Goal: Information Seeking & Learning: Learn about a topic

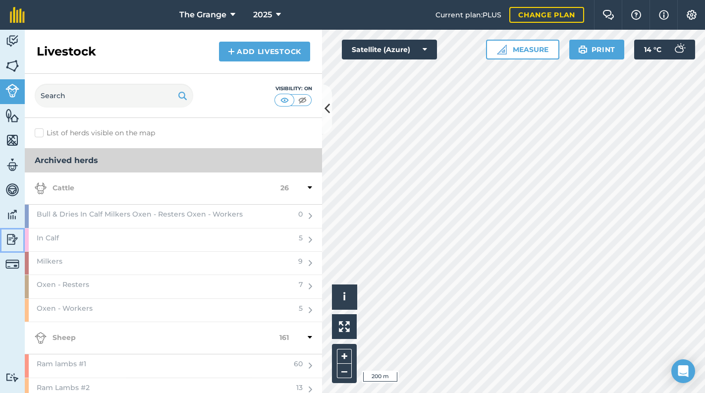
click at [15, 233] on img at bounding box center [12, 239] width 14 height 15
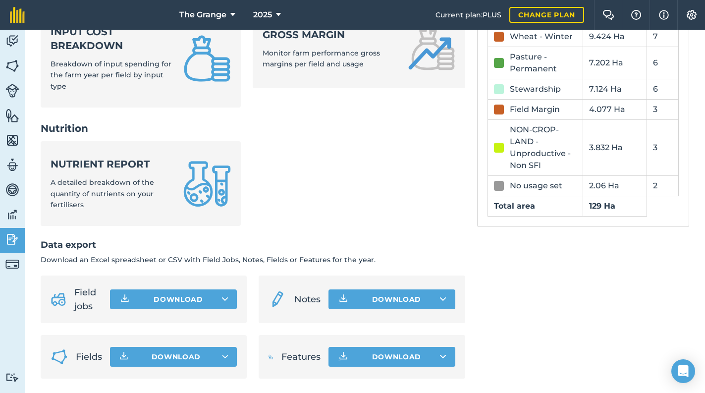
scroll to position [439, 0]
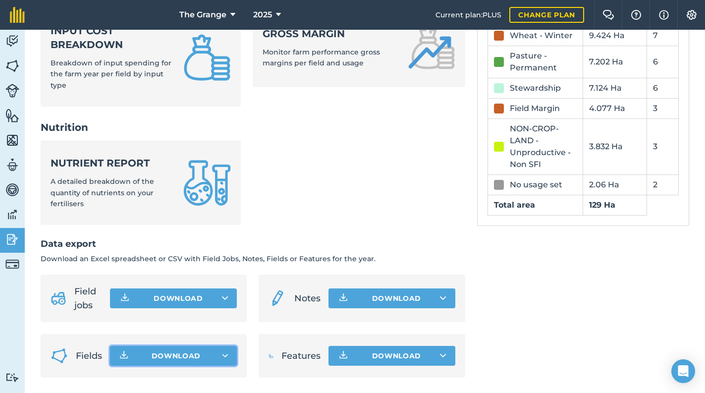
click at [215, 353] on button "Download" at bounding box center [173, 356] width 127 height 20
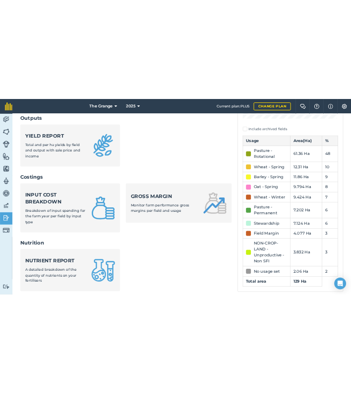
scroll to position [270, 0]
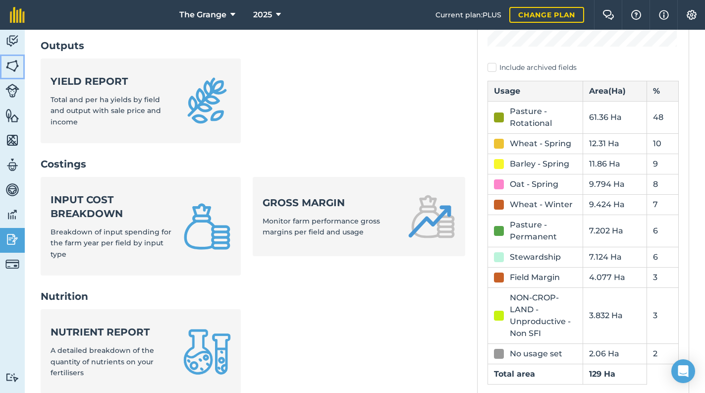
click at [7, 59] on img at bounding box center [12, 65] width 14 height 15
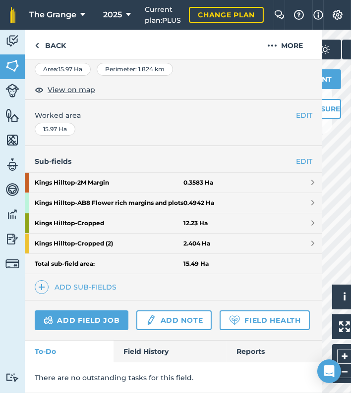
scroll to position [204, 0]
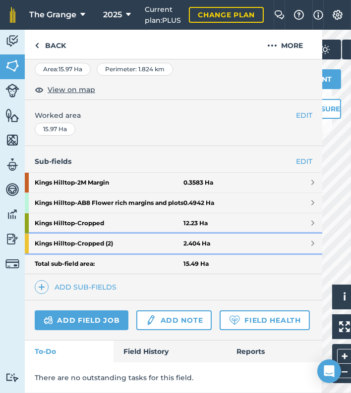
click at [114, 234] on strong "Kings Hilltop - Cropped (2)" at bounding box center [109, 244] width 149 height 20
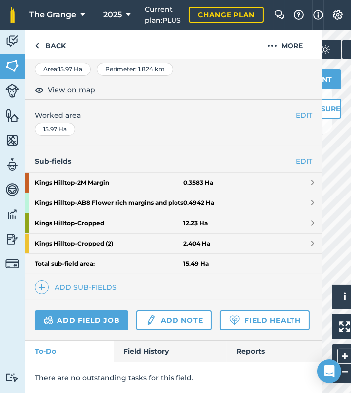
scroll to position [53, 0]
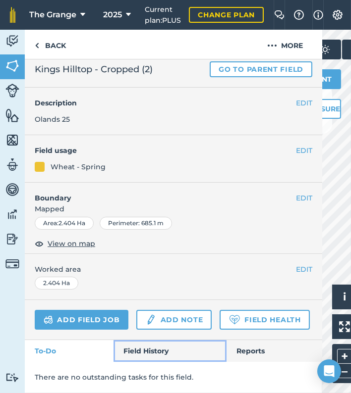
click at [135, 342] on link "Field History" at bounding box center [169, 351] width 112 height 22
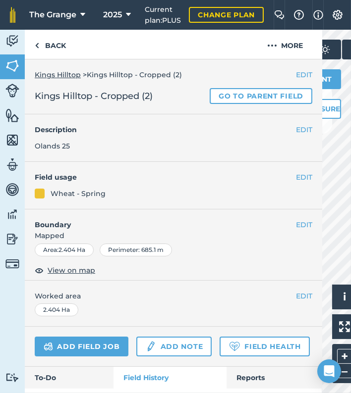
click at [70, 74] on link "Kings Hilltop" at bounding box center [58, 74] width 46 height 9
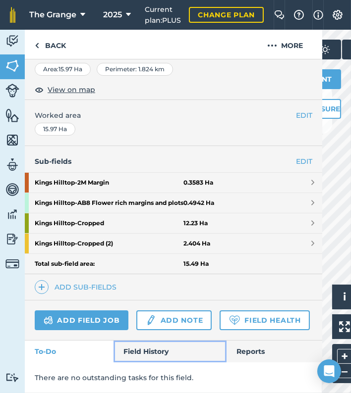
click at [150, 348] on link "Field History" at bounding box center [169, 352] width 112 height 22
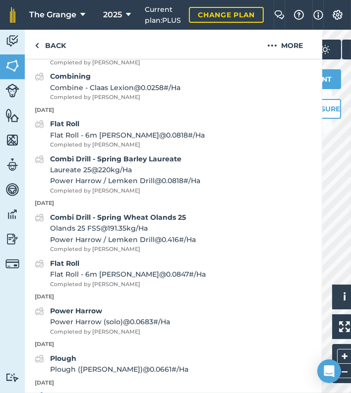
scroll to position [795, 0]
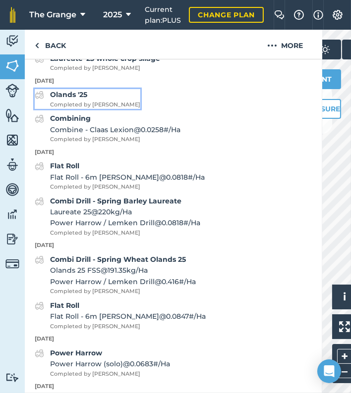
click at [79, 99] on strong "Olands '25" at bounding box center [68, 94] width 37 height 9
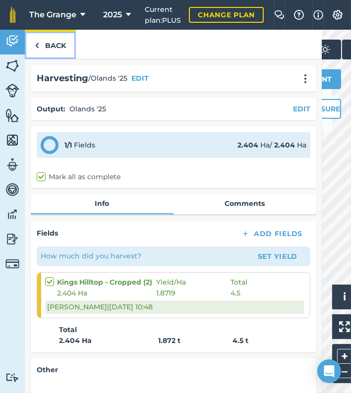
click at [64, 53] on link "Back" at bounding box center [50, 44] width 51 height 29
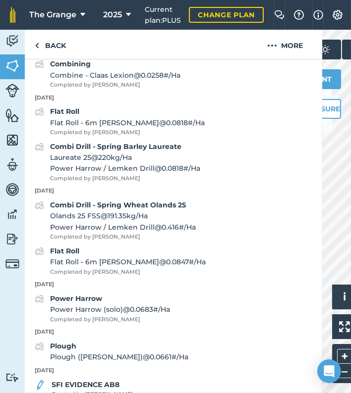
scroll to position [886, 0]
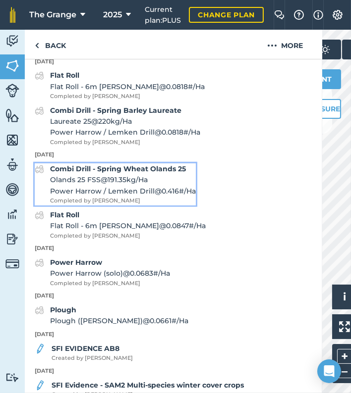
click at [137, 173] on strong "Combi Drill - Spring Wheat Olands 25" at bounding box center [118, 169] width 136 height 9
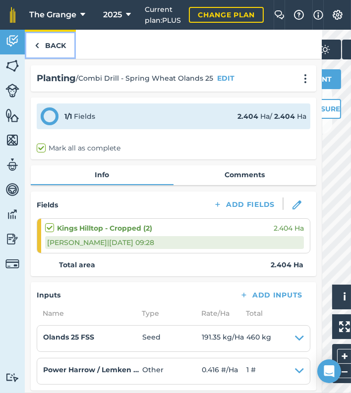
click at [58, 48] on link "Back" at bounding box center [50, 44] width 51 height 29
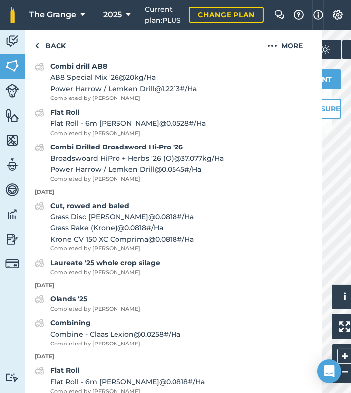
scroll to position [759, 0]
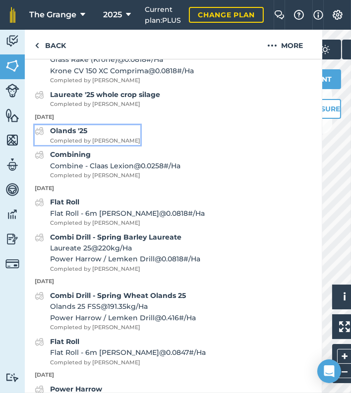
click at [76, 135] on strong "Olands '25" at bounding box center [68, 130] width 37 height 9
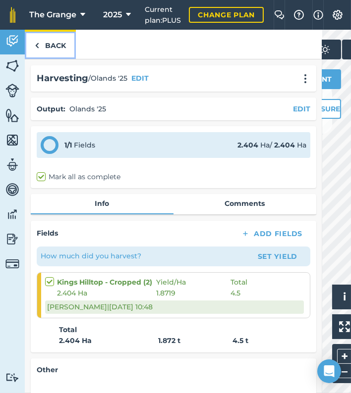
click at [42, 32] on link "Back" at bounding box center [50, 44] width 51 height 29
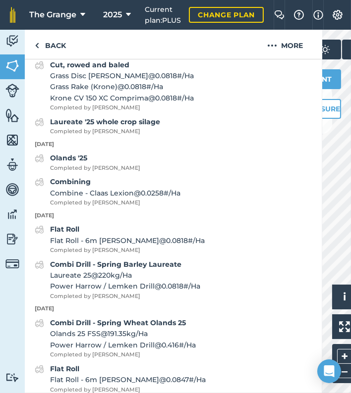
scroll to position [721, 0]
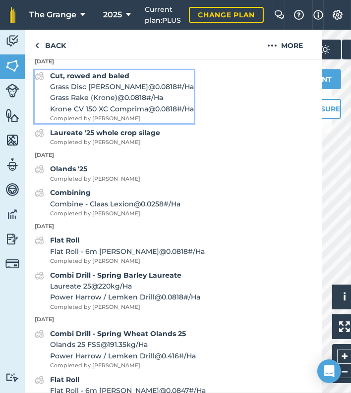
click at [91, 80] on strong "Cut, rowed and baled" at bounding box center [89, 75] width 79 height 9
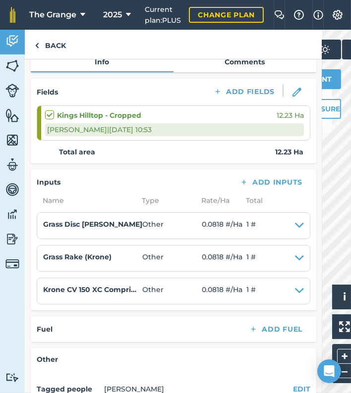
scroll to position [201, 0]
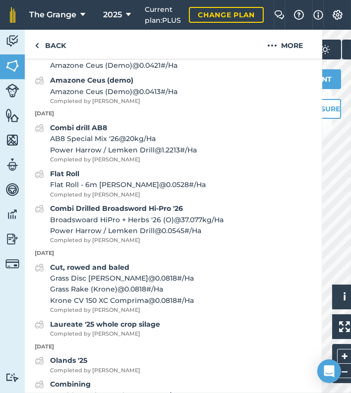
scroll to position [590, 0]
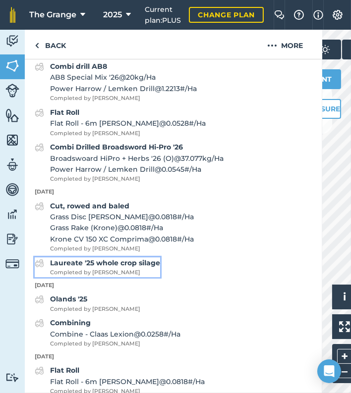
click at [147, 268] on strong "Laureate '25 whole crop silage" at bounding box center [105, 263] width 110 height 9
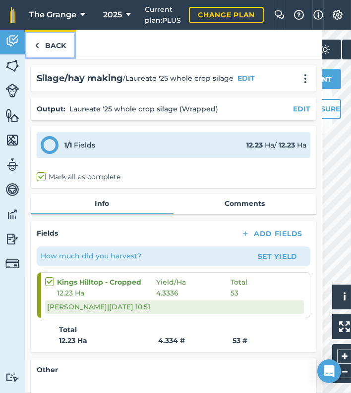
click at [51, 37] on link "Back" at bounding box center [50, 44] width 51 height 29
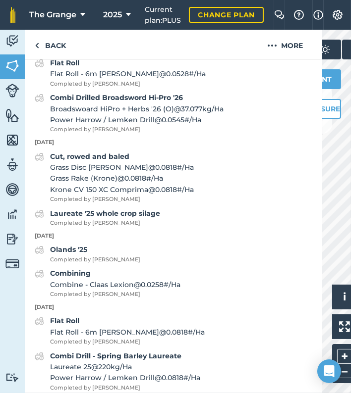
scroll to position [759, 0]
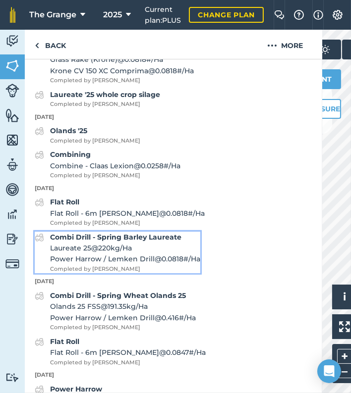
click at [105, 242] on strong "Combi Drill - Spring Barley Laureate" at bounding box center [115, 237] width 131 height 9
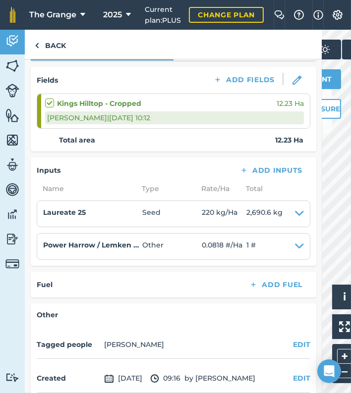
scroll to position [126, 0]
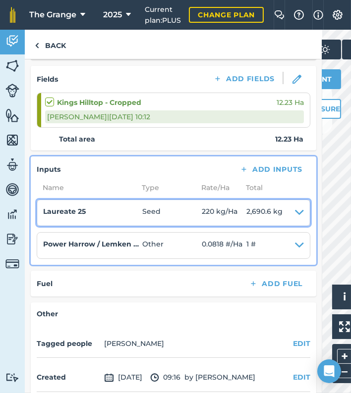
click at [295, 211] on icon at bounding box center [299, 213] width 9 height 14
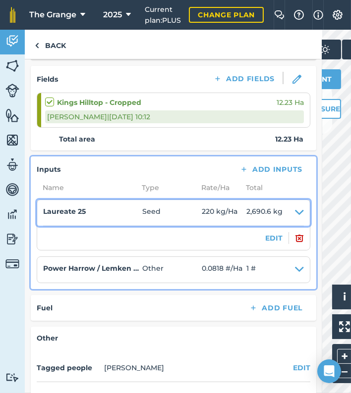
click at [295, 211] on icon at bounding box center [299, 213] width 9 height 14
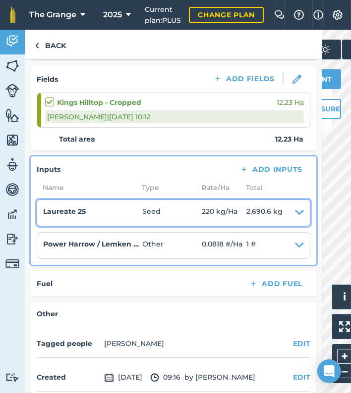
scroll to position [168, 0]
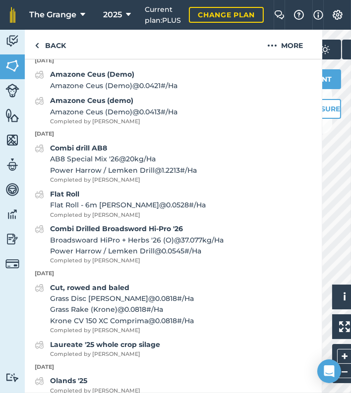
scroll to position [506, 0]
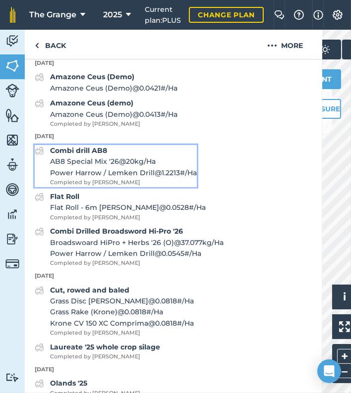
click at [112, 167] on span "AB8 Special Mix '26 @ 20 kg / Ha" at bounding box center [123, 161] width 147 height 11
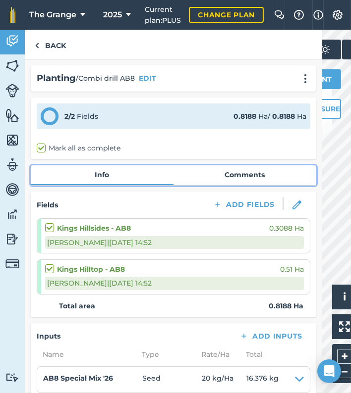
drag, startPoint x: 79, startPoint y: 171, endPoint x: 85, endPoint y: 160, distance: 13.3
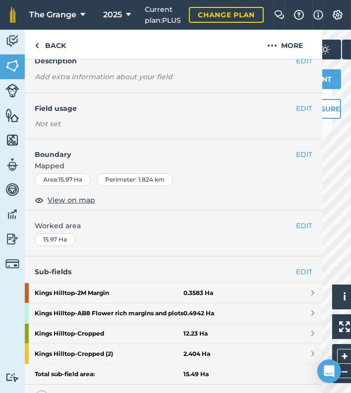
scroll to position [211, 0]
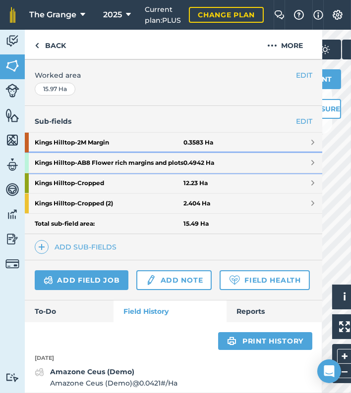
click at [148, 155] on strong "Kings Hilltop - AB8 Flower rich margins and plots" at bounding box center [109, 163] width 149 height 20
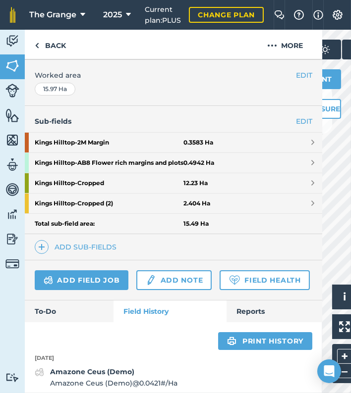
scroll to position [65, 0]
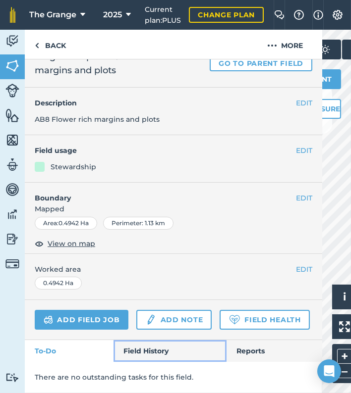
click at [137, 346] on link "Field History" at bounding box center [169, 351] width 112 height 22
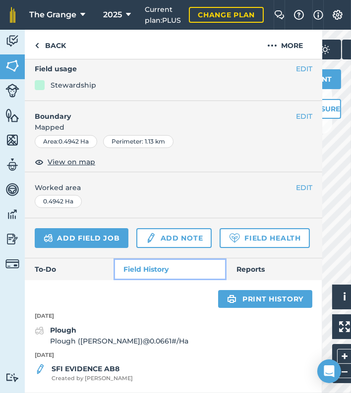
scroll to position [147, 0]
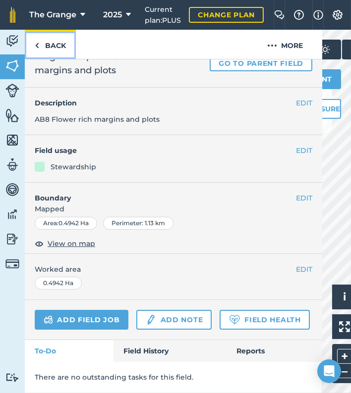
click at [50, 51] on link "Back" at bounding box center [50, 44] width 51 height 29
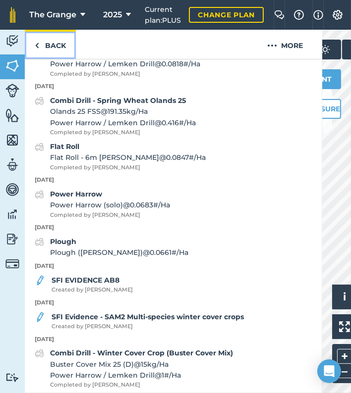
scroll to position [951, 0]
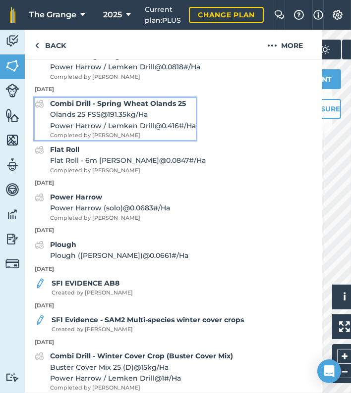
click at [135, 108] on strong "Combi Drill - Spring Wheat Olands 25" at bounding box center [118, 103] width 136 height 9
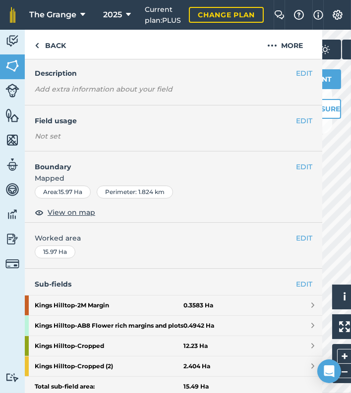
scroll to position [168, 0]
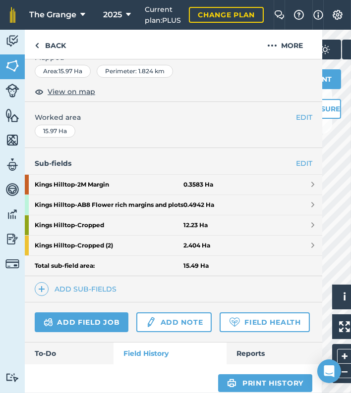
click at [259, 302] on div "Sub-fields EDIT [GEOGRAPHIC_DATA] - 2M Margin 0.3583 [GEOGRAPHIC_DATA] - AB8 Fl…" at bounding box center [173, 225] width 297 height 154
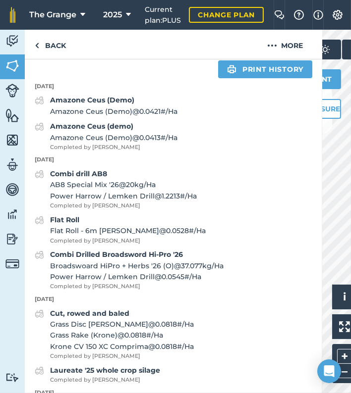
scroll to position [464, 0]
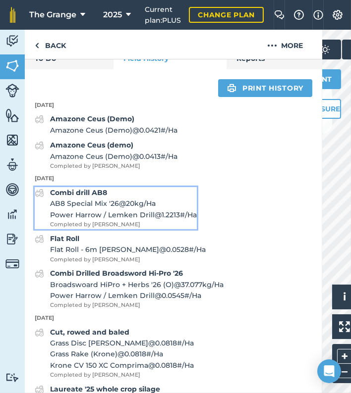
click at [65, 197] on strong "Combi drill AB8" at bounding box center [78, 192] width 57 height 9
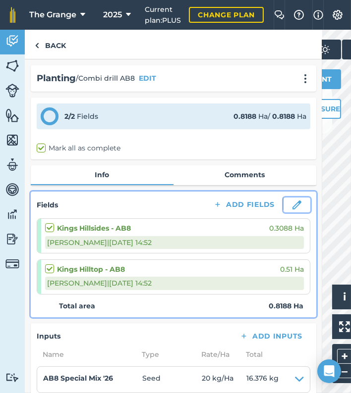
click at [285, 201] on button at bounding box center [296, 205] width 27 height 15
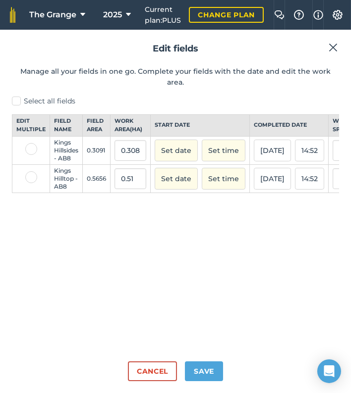
type input "[PERSON_NAME]"
click at [17, 96] on label "Select all fields" at bounding box center [175, 101] width 327 height 10
click at [17, 96] on input "Select all fields" at bounding box center [15, 99] width 6 height 6
checkbox input "true"
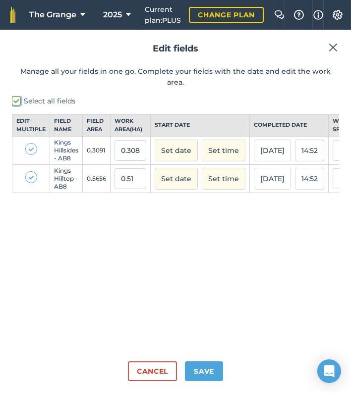
checkbox input "true"
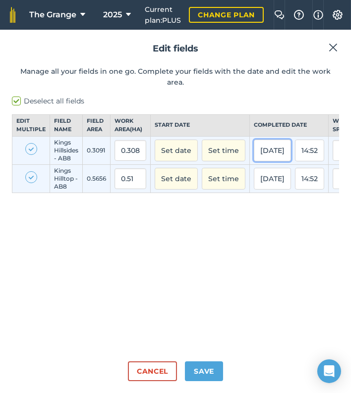
click at [268, 150] on button "[DATE]" at bounding box center [272, 151] width 37 height 22
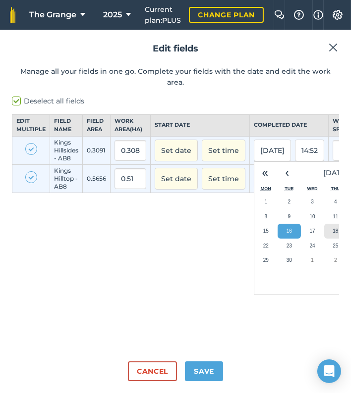
click at [333, 230] on abbr "18" at bounding box center [335, 230] width 5 height 5
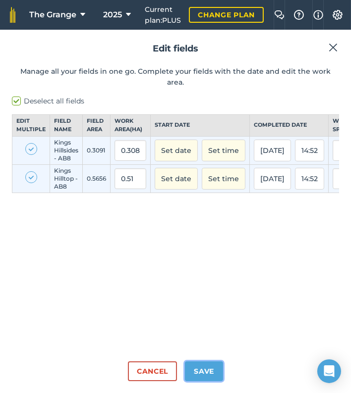
click at [205, 374] on button "Save" at bounding box center [204, 372] width 38 height 20
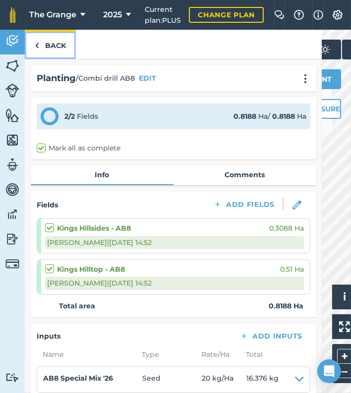
click at [65, 47] on link "Back" at bounding box center [50, 44] width 51 height 29
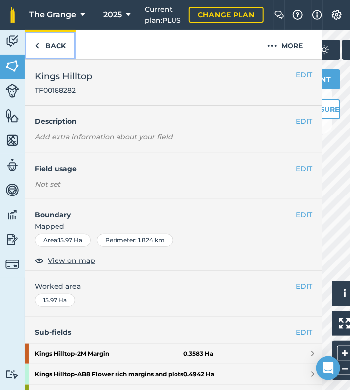
click at [46, 50] on link "Back" at bounding box center [50, 44] width 51 height 29
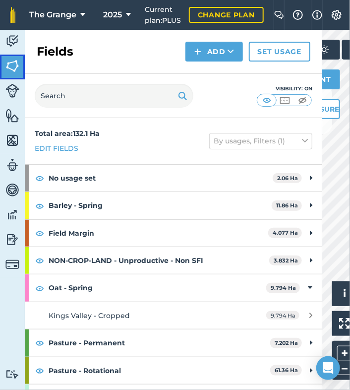
click at [11, 64] on img at bounding box center [12, 65] width 14 height 15
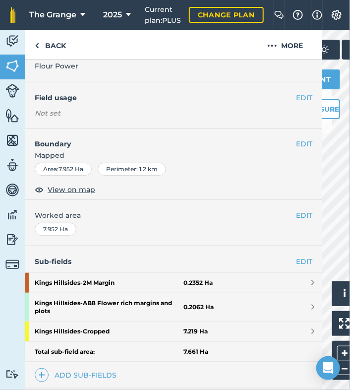
scroll to position [188, 0]
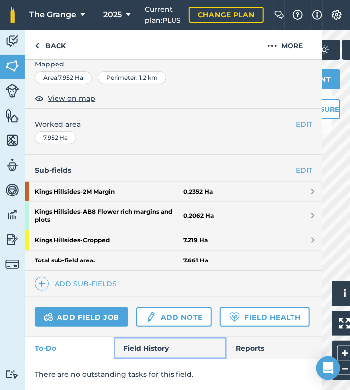
click at [147, 344] on link "Field History" at bounding box center [169, 348] width 112 height 22
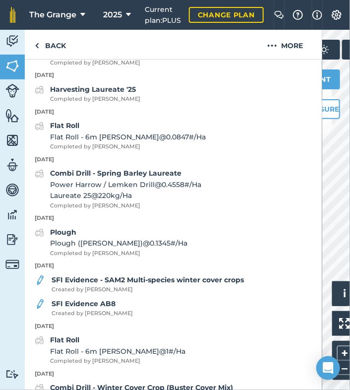
scroll to position [694, 0]
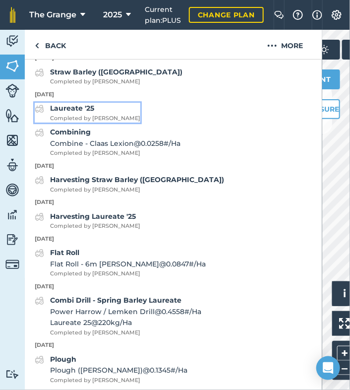
click at [81, 112] on strong "Laureate '25" at bounding box center [72, 108] width 44 height 9
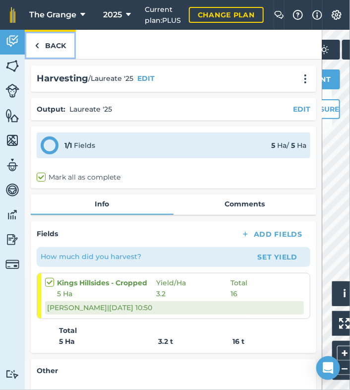
click at [56, 49] on link "Back" at bounding box center [50, 44] width 51 height 29
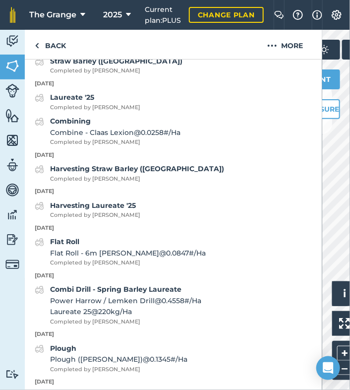
scroll to position [704, 0]
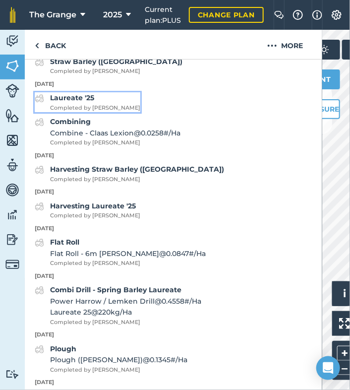
click at [92, 112] on span "Completed by [PERSON_NAME]" at bounding box center [95, 108] width 90 height 9
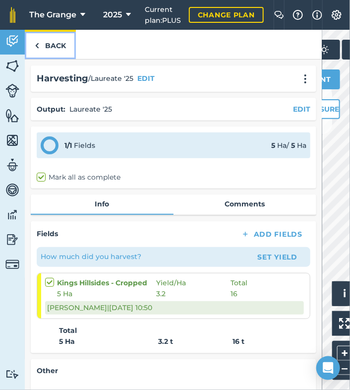
click at [55, 47] on link "Back" at bounding box center [50, 44] width 51 height 29
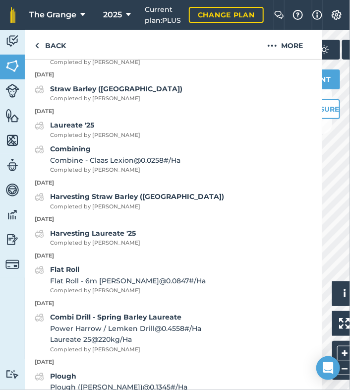
scroll to position [788, 0]
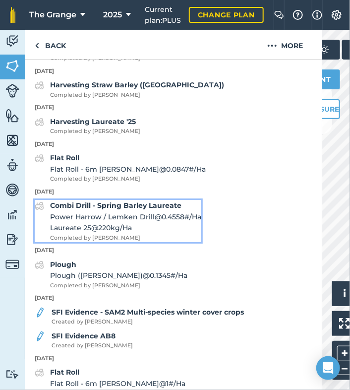
click at [127, 233] on span "Laureate 25 @ 220 kg / Ha" at bounding box center [125, 227] width 151 height 11
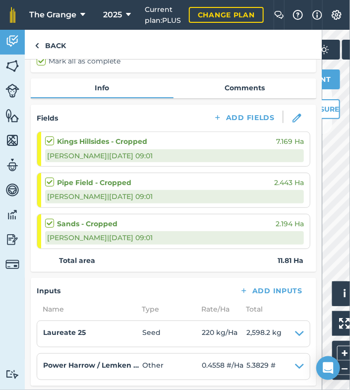
scroll to position [84, 0]
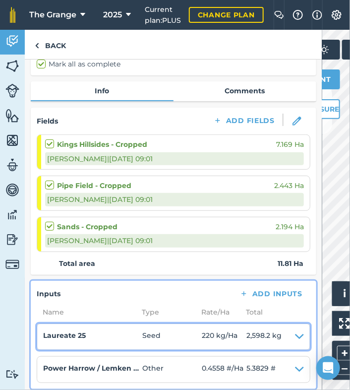
click at [295, 334] on icon at bounding box center [299, 337] width 9 height 14
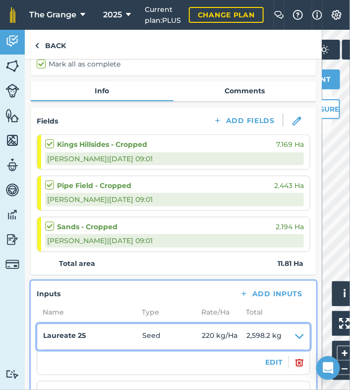
scroll to position [253, 0]
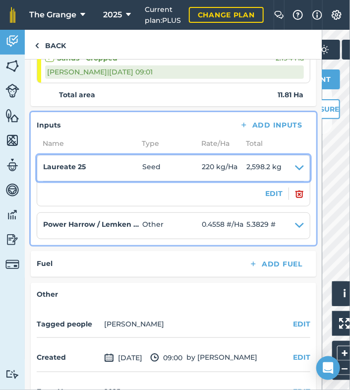
click at [295, 169] on icon at bounding box center [299, 168] width 9 height 14
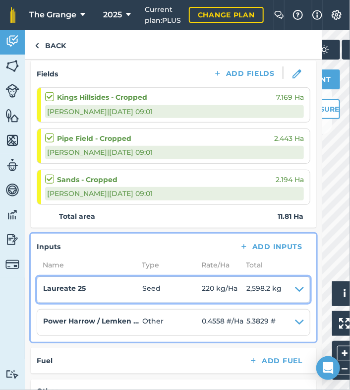
scroll to position [253, 0]
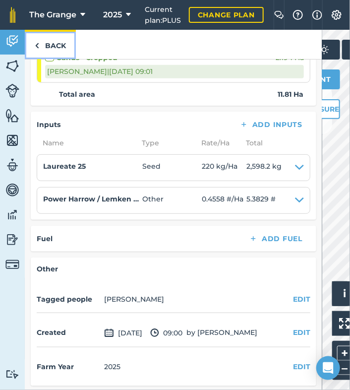
click at [43, 48] on link "Back" at bounding box center [50, 44] width 51 height 29
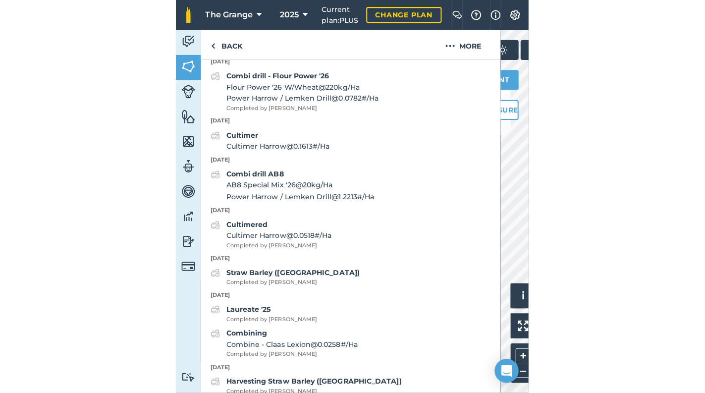
scroll to position [493, 0]
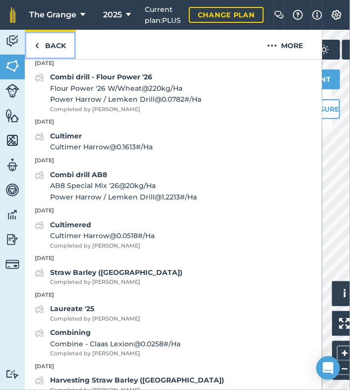
click at [46, 46] on link "Back" at bounding box center [50, 44] width 51 height 29
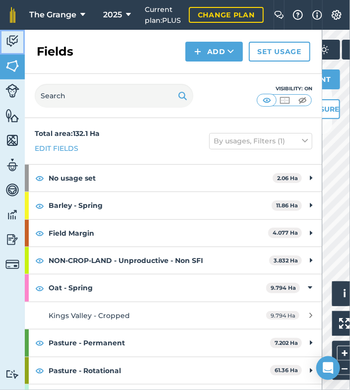
click at [14, 54] on link "Activity" at bounding box center [12, 42] width 25 height 25
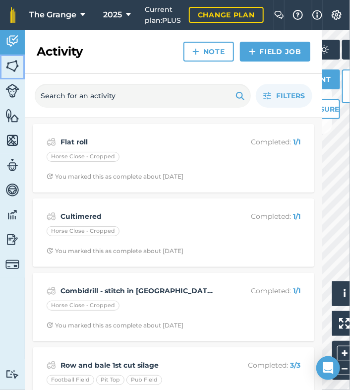
click at [12, 64] on img at bounding box center [12, 65] width 14 height 15
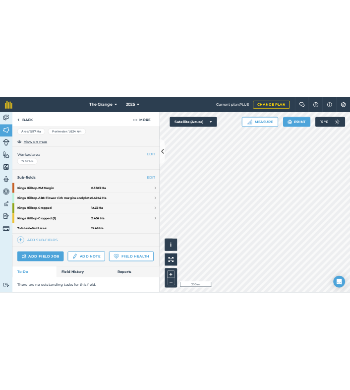
scroll to position [205, 0]
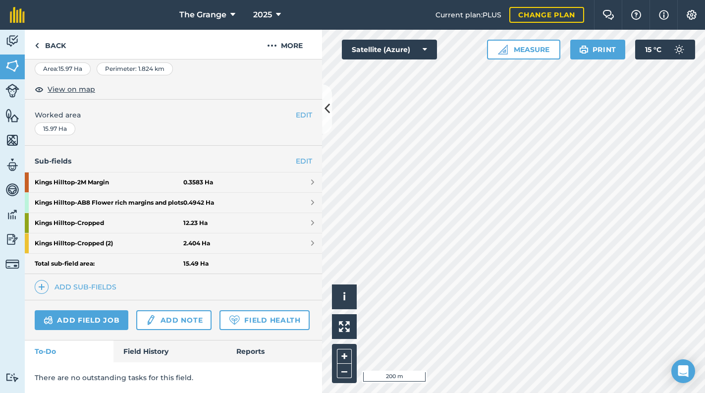
click at [143, 337] on div "Add field job Add note Field Health" at bounding box center [173, 320] width 297 height 40
drag, startPoint x: 141, startPoint y: 345, endPoint x: 161, endPoint y: 336, distance: 22.6
click at [141, 347] on link "Field History" at bounding box center [169, 351] width 112 height 22
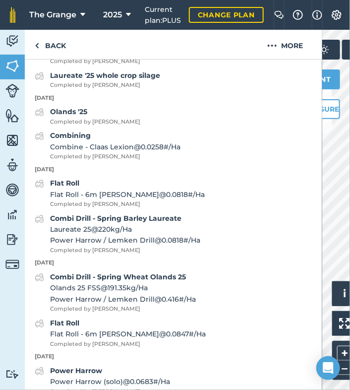
scroll to position [795, 0]
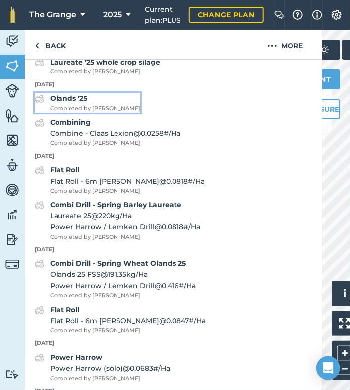
click at [74, 103] on strong "Olands '25" at bounding box center [68, 98] width 37 height 9
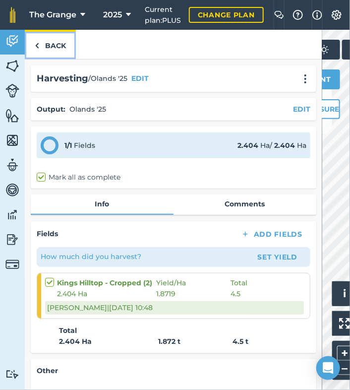
click at [55, 42] on link "Back" at bounding box center [50, 44] width 51 height 29
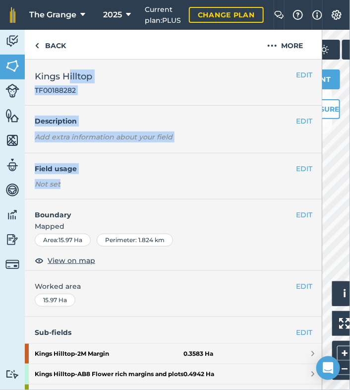
drag, startPoint x: 88, startPoint y: 106, endPoint x: 141, endPoint y: 188, distance: 97.5
click at [137, 185] on div "EDIT [GEOGRAPHIC_DATA] TF00188282 EDIT Description Add extra information about …" at bounding box center [173, 224] width 297 height 330
click at [157, 158] on div "EDIT Field usage Not set" at bounding box center [173, 176] width 297 height 46
click at [41, 38] on link "Back" at bounding box center [50, 44] width 51 height 29
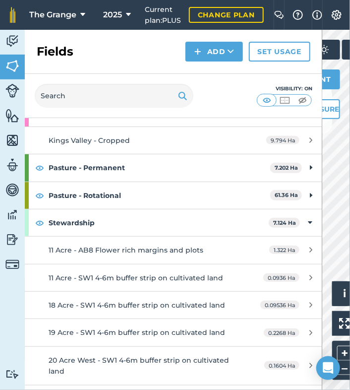
scroll to position [168, 0]
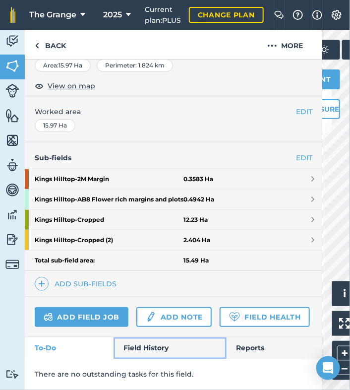
click at [153, 342] on link "Field History" at bounding box center [169, 348] width 112 height 22
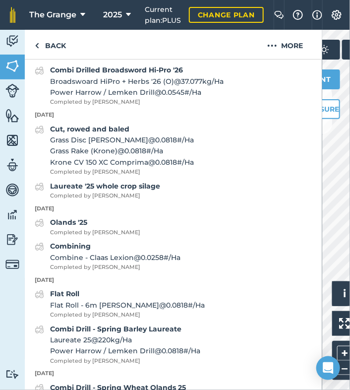
scroll to position [841, 0]
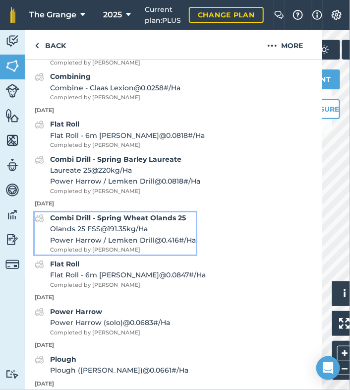
click at [121, 222] on strong "Combi Drill - Spring Wheat Olands 25" at bounding box center [118, 217] width 136 height 9
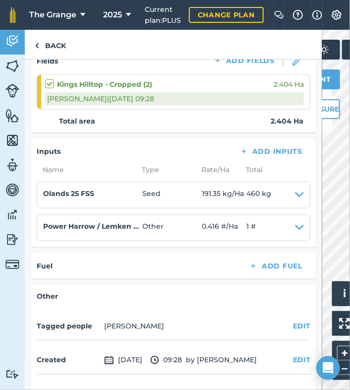
scroll to position [134, 0]
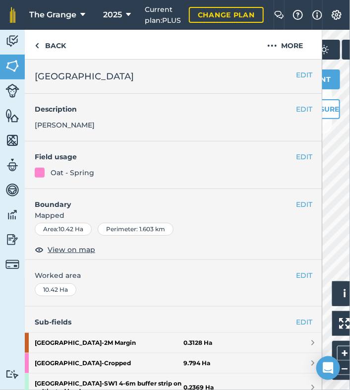
click at [231, 181] on div "EDIT Field usage Oat - Spring" at bounding box center [173, 165] width 297 height 48
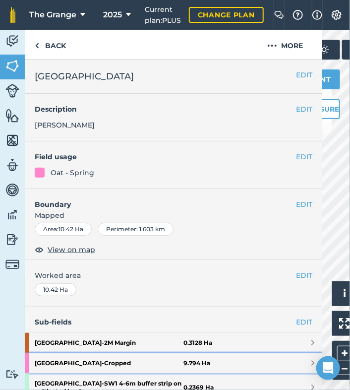
click at [208, 358] on link "Kings Valley - Cropped 9.794 Ha" at bounding box center [173, 363] width 297 height 20
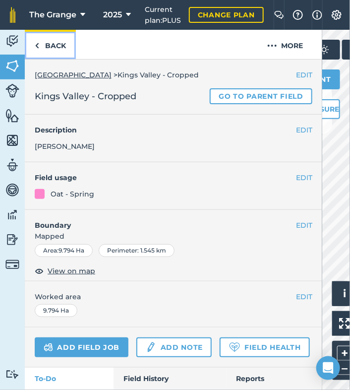
click at [56, 51] on link "Back" at bounding box center [50, 44] width 51 height 29
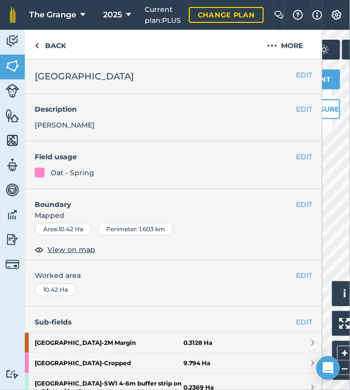
click at [105, 130] on div "EDIT Description [PERSON_NAME]" at bounding box center [173, 118] width 297 height 48
drag, startPoint x: 116, startPoint y: 90, endPoint x: 82, endPoint y: 49, distance: 53.4
click at [116, 89] on div "EDIT [GEOGRAPHIC_DATA]" at bounding box center [173, 76] width 297 height 34
click at [52, 34] on link "Back" at bounding box center [50, 44] width 51 height 29
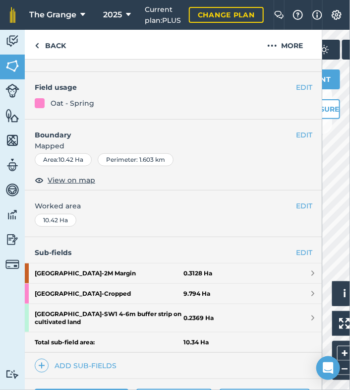
scroll to position [177, 0]
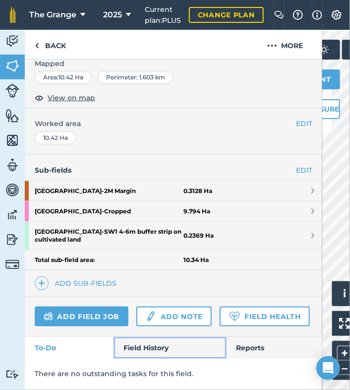
click at [136, 350] on link "Field History" at bounding box center [169, 347] width 112 height 22
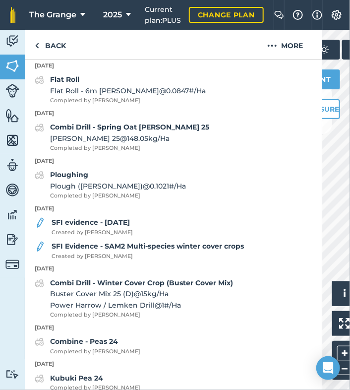
scroll to position [726, 0]
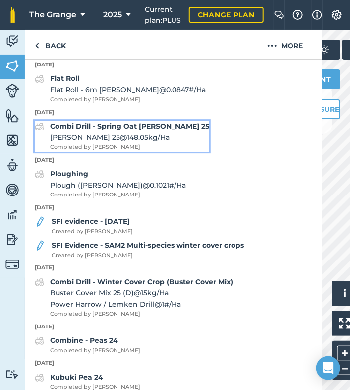
click at [155, 130] on strong "Combi Drill - Spring Oat [PERSON_NAME] 25" at bounding box center [129, 125] width 159 height 9
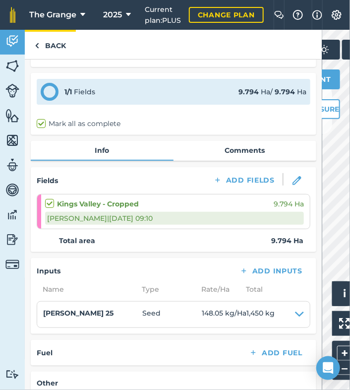
scroll to position [21, 0]
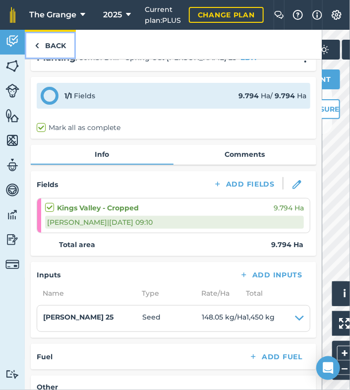
click at [35, 41] on img at bounding box center [37, 46] width 4 height 12
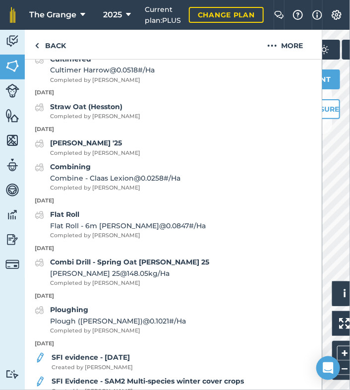
scroll to position [590, 0]
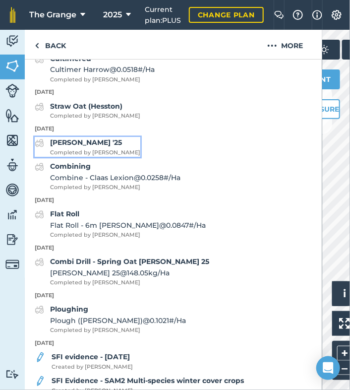
click at [71, 147] on strong "[PERSON_NAME] '25" at bounding box center [86, 142] width 72 height 9
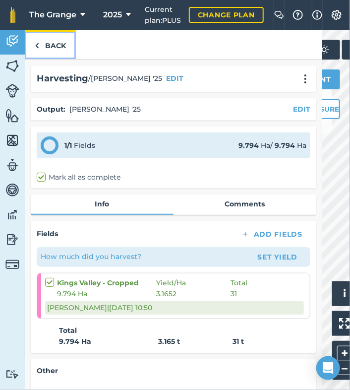
click at [45, 42] on link "Back" at bounding box center [50, 44] width 51 height 29
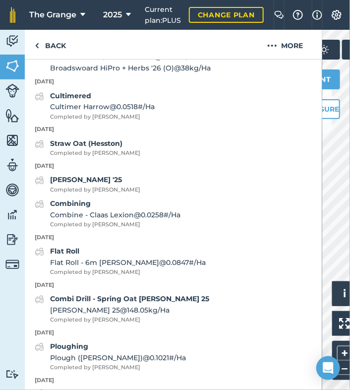
scroll to position [632, 0]
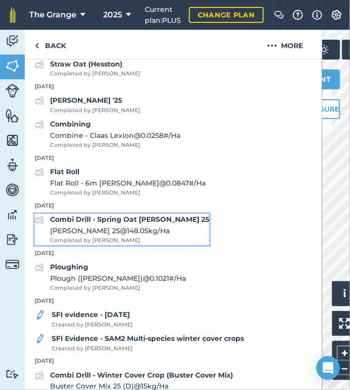
click at [120, 245] on span "Completed by [PERSON_NAME]" at bounding box center [129, 240] width 159 height 9
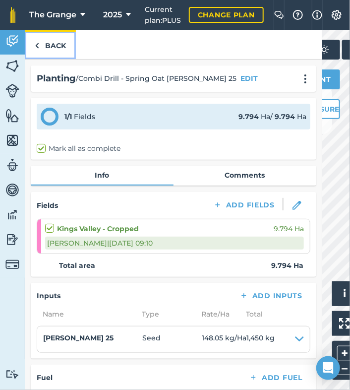
click at [45, 46] on link "Back" at bounding box center [50, 44] width 51 height 29
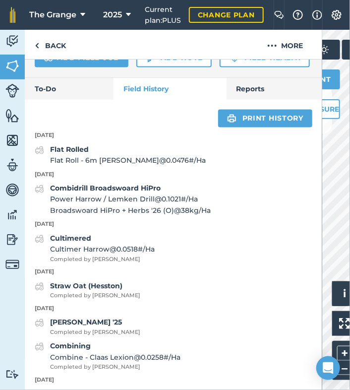
scroll to position [506, 0]
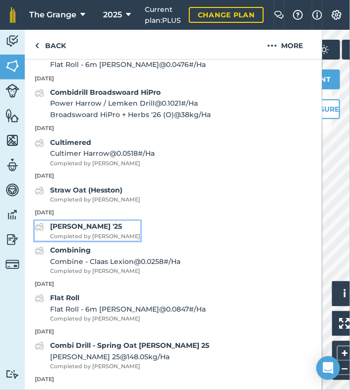
click at [95, 241] on div "[PERSON_NAME] '25 Completed by [PERSON_NAME]" at bounding box center [95, 231] width 90 height 20
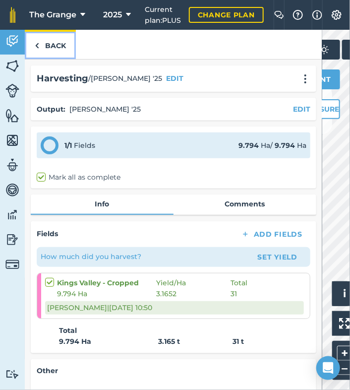
click at [51, 47] on link "Back" at bounding box center [50, 44] width 51 height 29
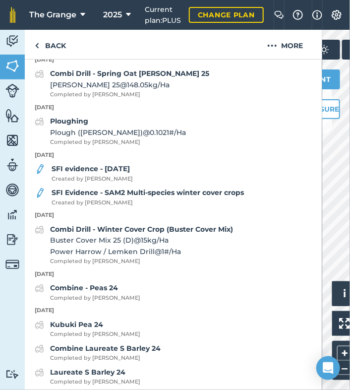
scroll to position [759, 0]
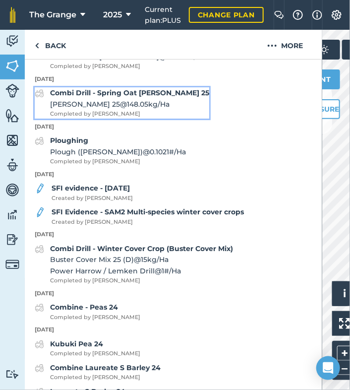
click at [147, 97] on strong "Combi Drill - Spring Oat [PERSON_NAME] 25" at bounding box center [129, 92] width 159 height 9
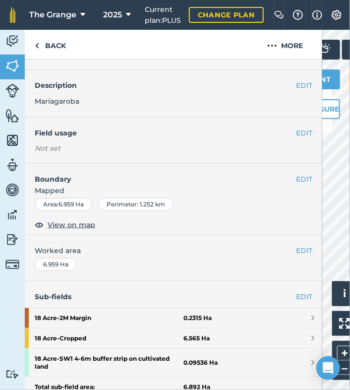
scroll to position [126, 0]
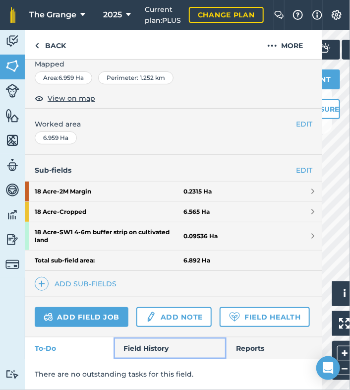
click at [133, 345] on link "Field History" at bounding box center [169, 348] width 112 height 22
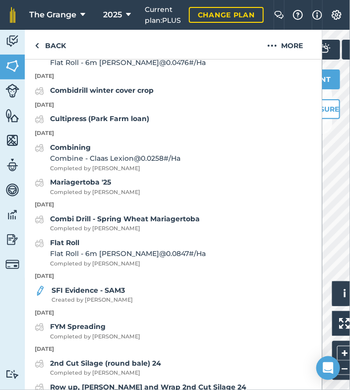
scroll to position [525, 0]
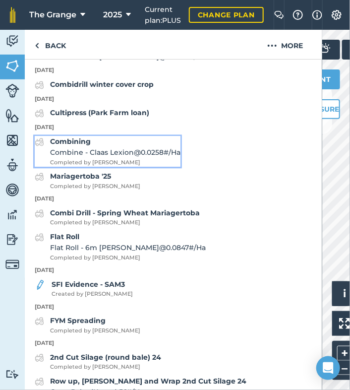
click at [83, 167] on div "Combining Combine - Claas Lexion @ 0.0258 # / Ha Completed by [PERSON_NAME]" at bounding box center [115, 151] width 130 height 31
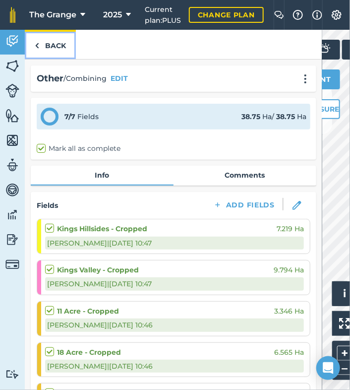
click at [54, 44] on link "Back" at bounding box center [50, 44] width 51 height 29
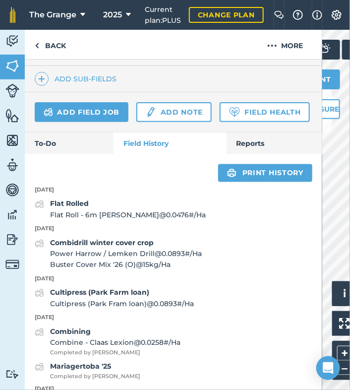
scroll to position [422, 0]
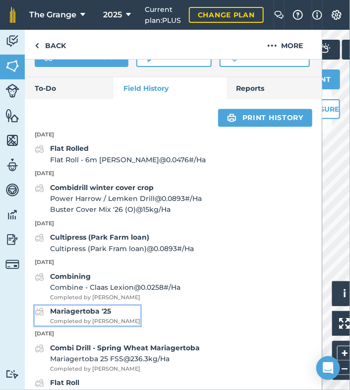
click at [85, 316] on strong "Mariagertoba '25" at bounding box center [80, 311] width 61 height 9
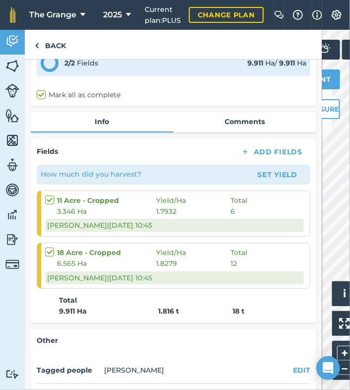
scroll to position [84, 0]
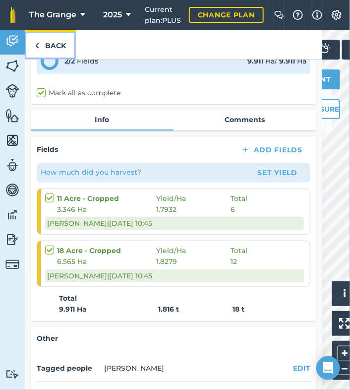
click at [56, 51] on link "Back" at bounding box center [50, 44] width 51 height 29
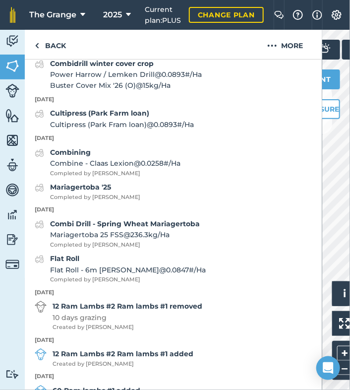
scroll to position [548, 0]
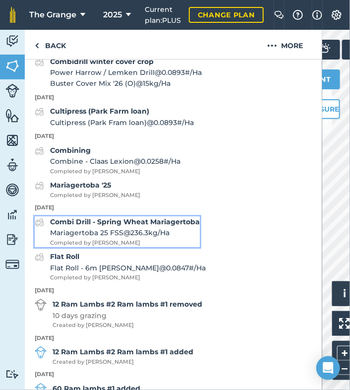
click at [135, 238] on span "Mariagertoba 25 FSS @ 236.3 kg / Ha" at bounding box center [125, 232] width 150 height 11
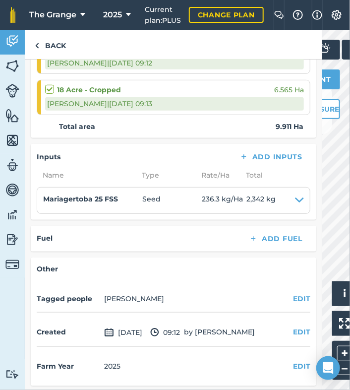
scroll to position [138, 0]
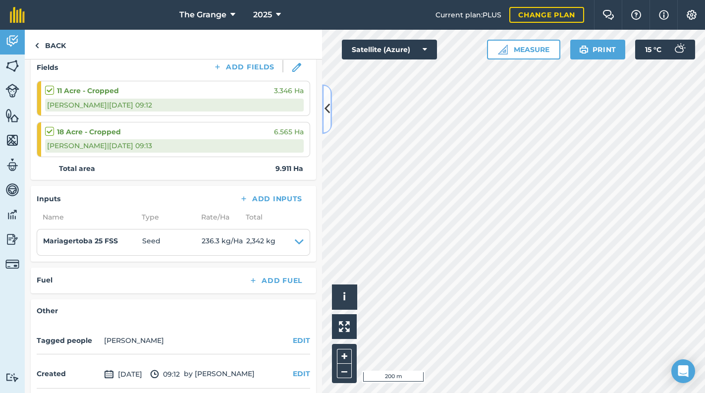
click at [330, 111] on icon at bounding box center [327, 109] width 5 height 17
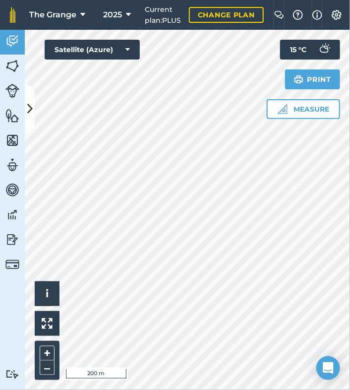
click at [350, 177] on html "The Grange 2025 Current plan : PLUS Change plan Farm Chat Help Info Settings Th…" at bounding box center [175, 195] width 350 height 390
click at [31, 114] on icon at bounding box center [29, 109] width 5 height 17
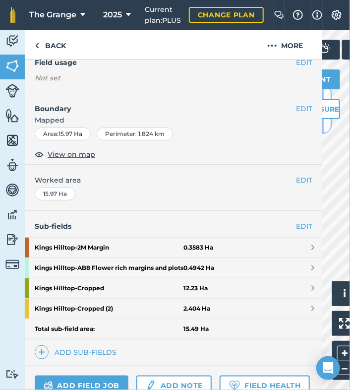
scroll to position [208, 0]
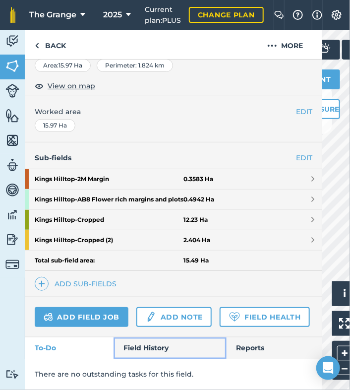
drag, startPoint x: 155, startPoint y: 348, endPoint x: 177, endPoint y: 323, distance: 33.4
click at [155, 348] on link "Field History" at bounding box center [169, 348] width 112 height 22
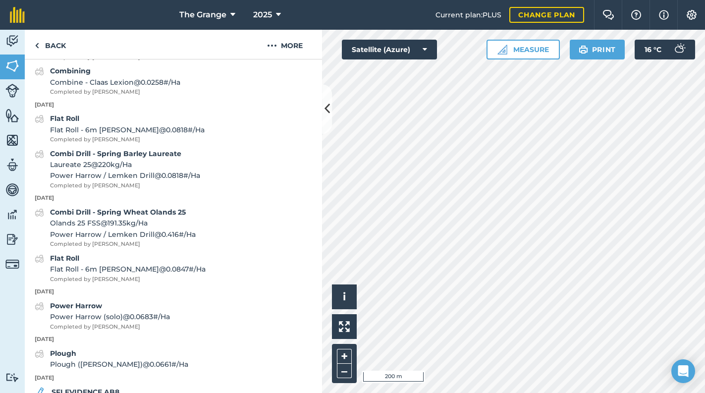
scroll to position [925, 0]
